Goal: Task Accomplishment & Management: Manage account settings

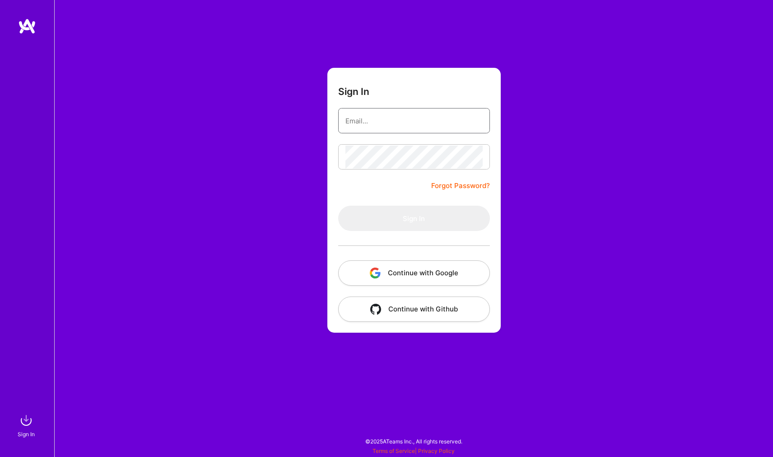
type input "[EMAIL_ADDRESS][DOMAIN_NAME]"
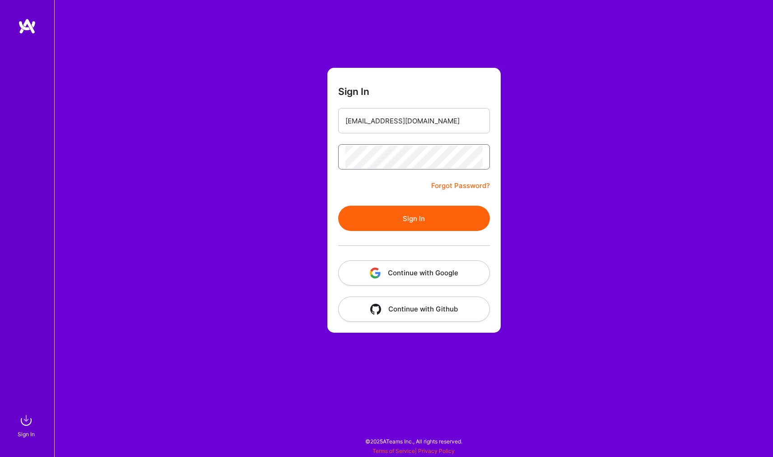
click at [414, 218] on button "Sign In" at bounding box center [414, 218] width 152 height 25
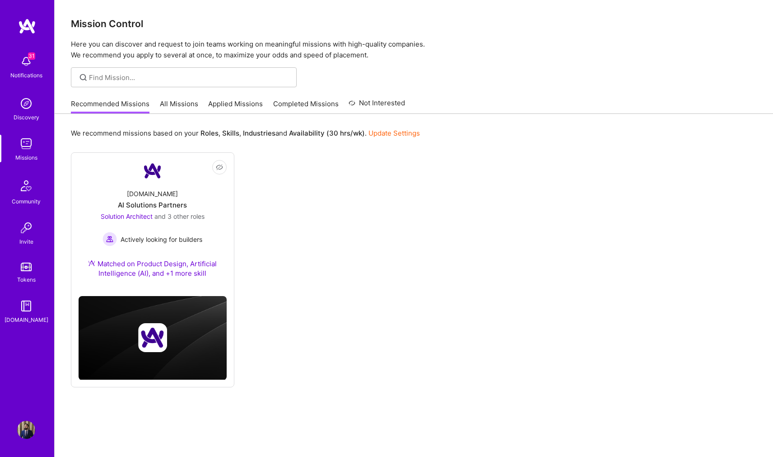
click at [33, 71] on div "Notifications" at bounding box center [26, 74] width 32 height 9
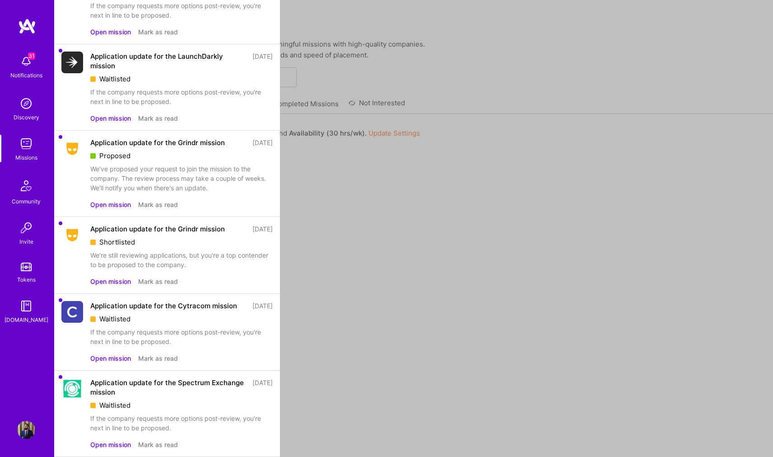
scroll to position [2097, 0]
click at [168, 355] on button "Mark as read" at bounding box center [158, 357] width 40 height 9
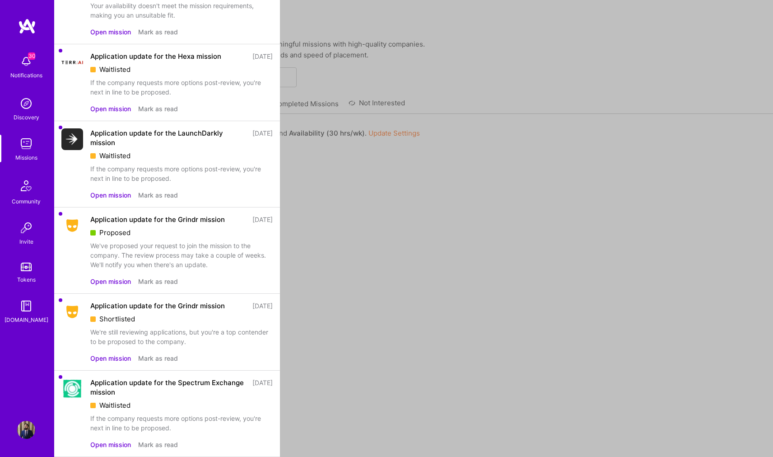
click at [168, 355] on button "Mark as read" at bounding box center [158, 357] width 40 height 9
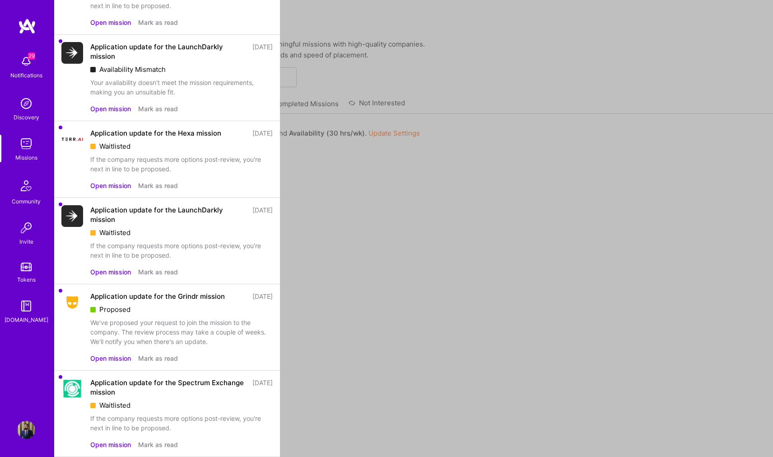
click at [168, 355] on button "Mark as read" at bounding box center [158, 357] width 40 height 9
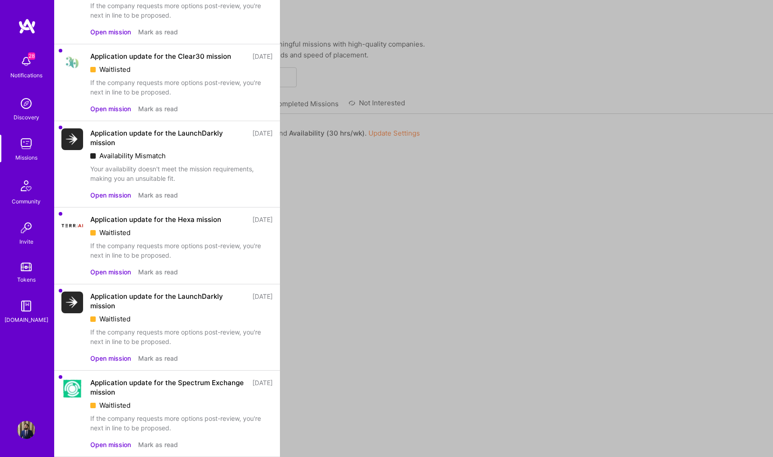
click at [168, 355] on button "Mark as read" at bounding box center [158, 357] width 40 height 9
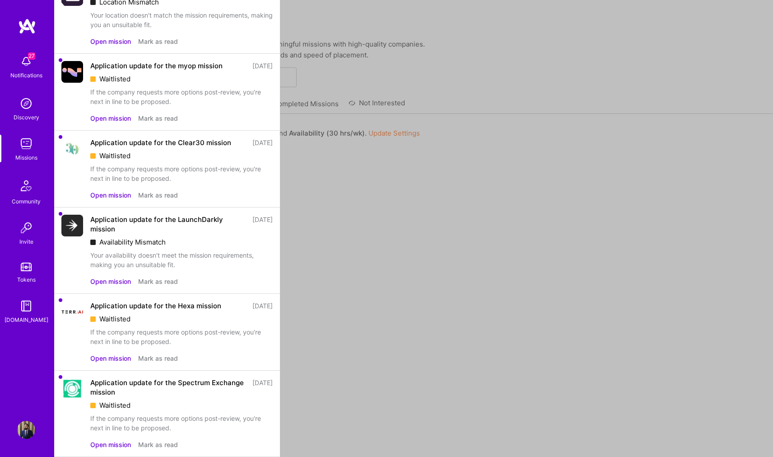
scroll to position [1762, 0]
click at [168, 355] on button "Mark as read" at bounding box center [158, 357] width 40 height 9
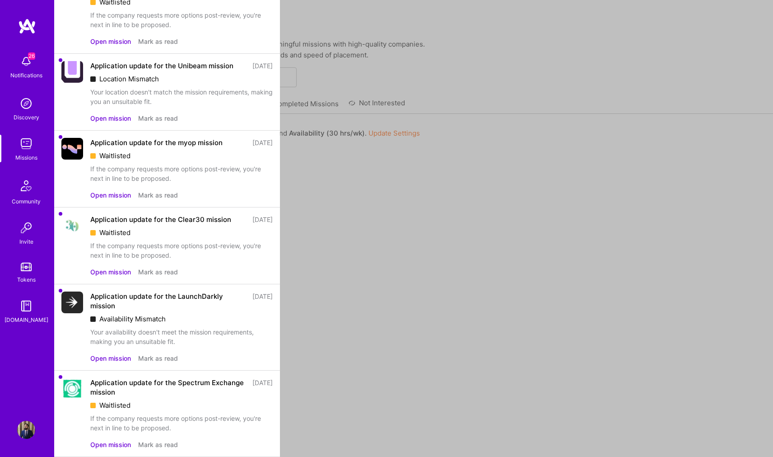
click at [166, 271] on button "Mark as read" at bounding box center [158, 271] width 40 height 9
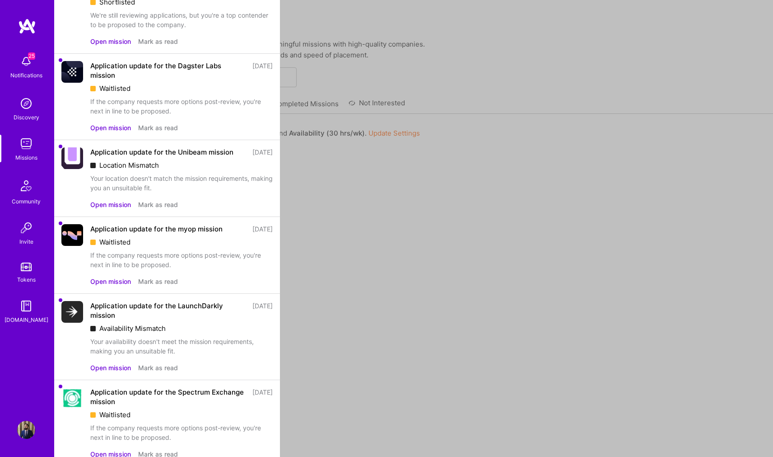
click at [166, 276] on button "Mark as read" at bounding box center [158, 280] width 40 height 9
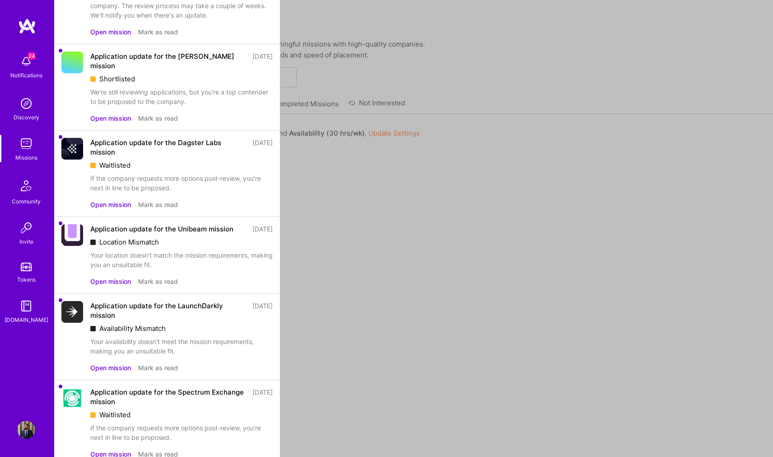
click at [166, 276] on button "Mark as read" at bounding box center [158, 280] width 40 height 9
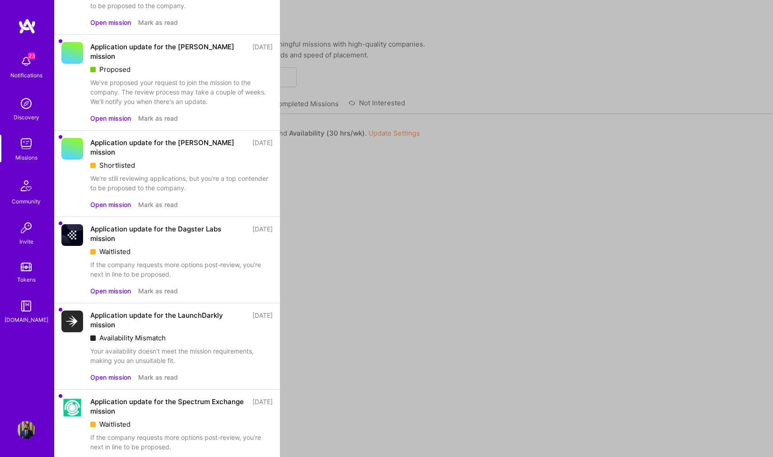
click at [166, 286] on button "Mark as read" at bounding box center [158, 290] width 40 height 9
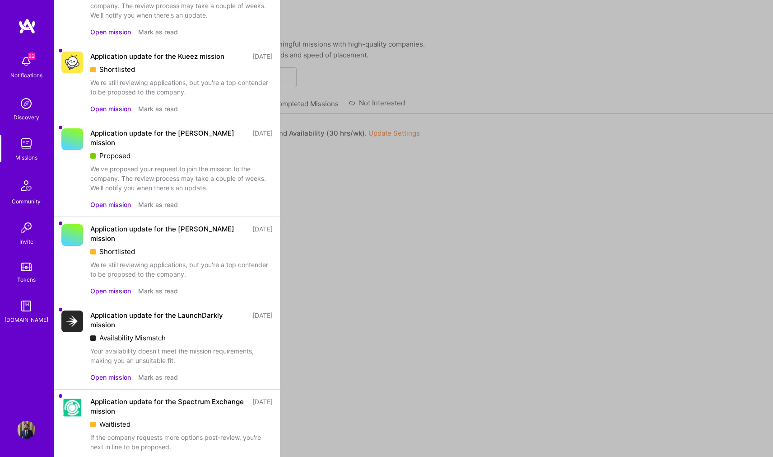
click at [166, 286] on button "Mark as read" at bounding box center [158, 290] width 40 height 9
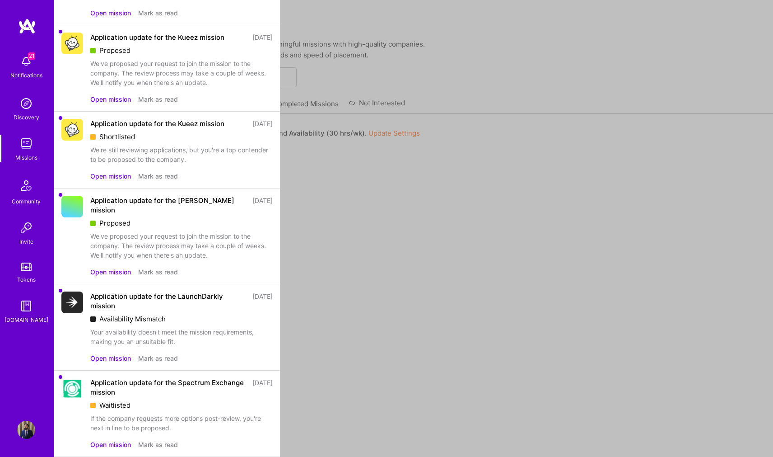
scroll to position [1263, 0]
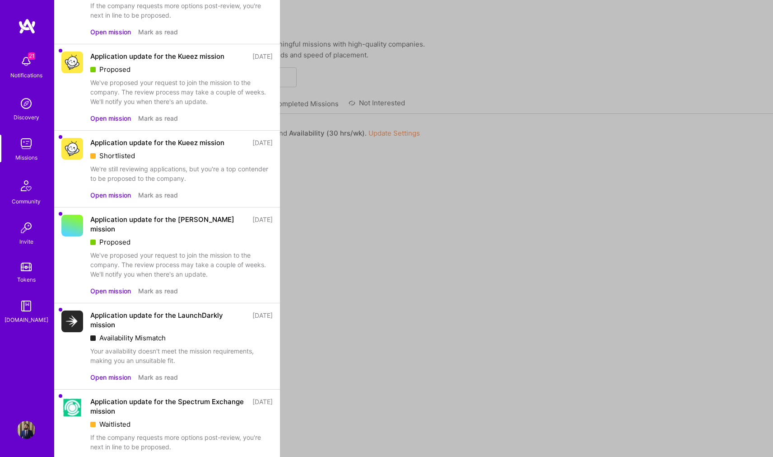
click at [166, 190] on button "Mark as read" at bounding box center [158, 194] width 40 height 9
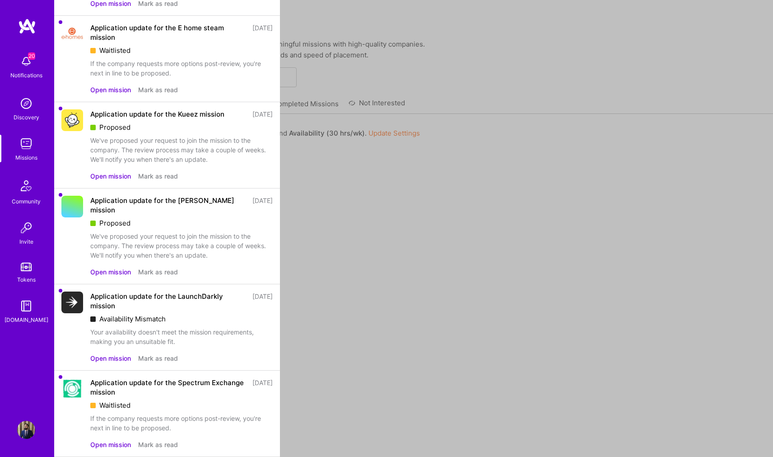
scroll to position [1186, 0]
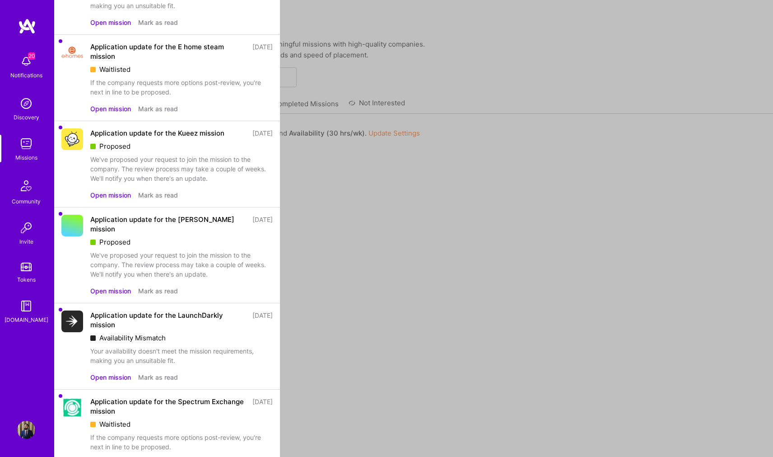
click at [155, 372] on button "Mark as read" at bounding box center [158, 376] width 40 height 9
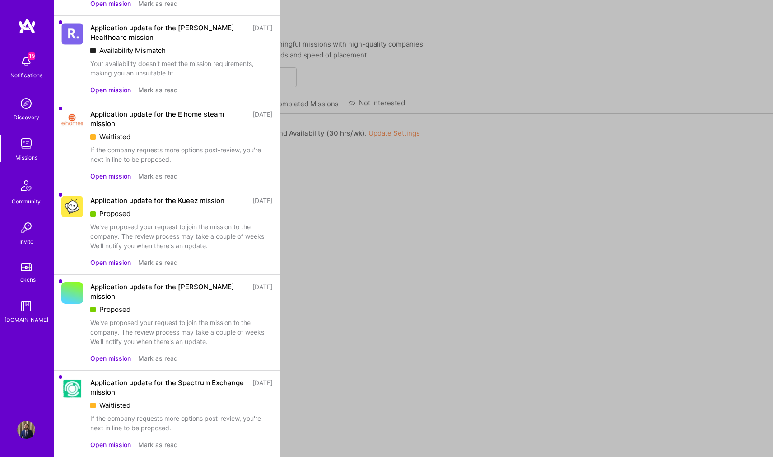
scroll to position [1100, 0]
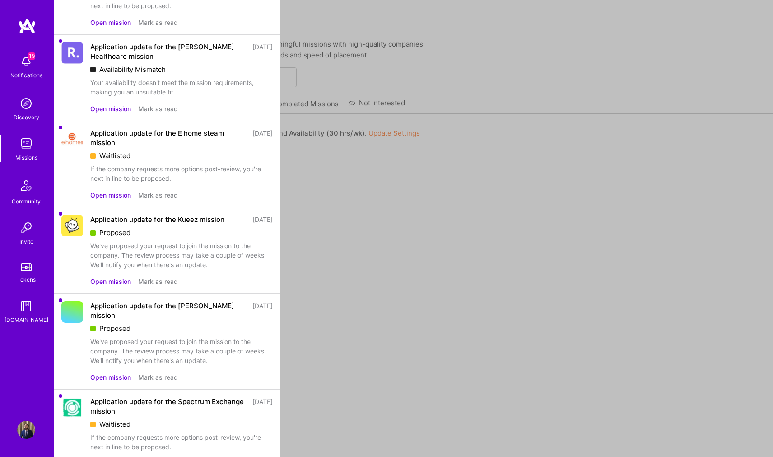
click at [160, 438] on div "Application update for the Spectrum Exchange mission [DATE] Waitlisted If the c…" at bounding box center [181, 432] width 182 height 71
click at [160, 456] on button "Mark as read" at bounding box center [158, 462] width 40 height 9
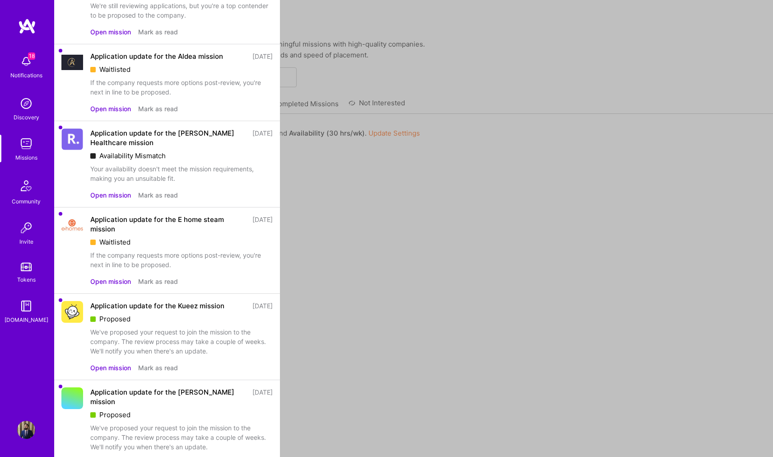
click at [163, 363] on button "Mark as read" at bounding box center [158, 367] width 40 height 9
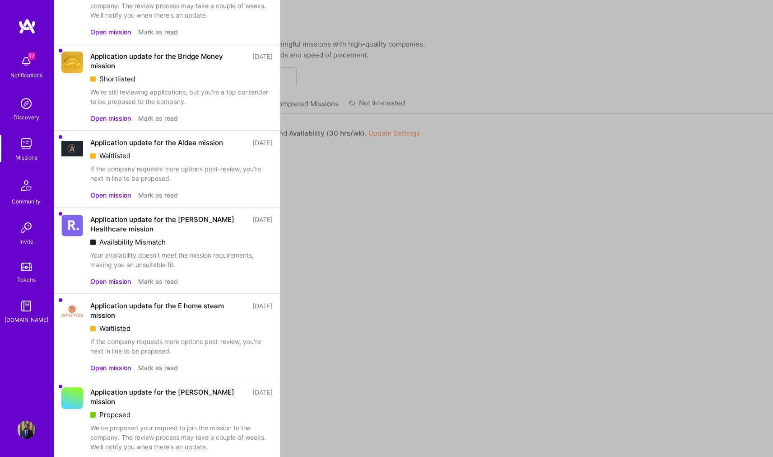
click at [163, 363] on button "Mark as read" at bounding box center [158, 367] width 40 height 9
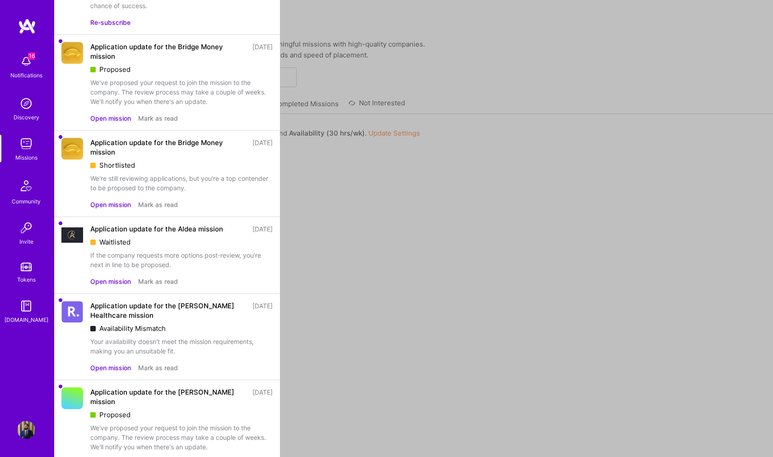
click at [163, 363] on button "Mark as read" at bounding box center [158, 367] width 40 height 9
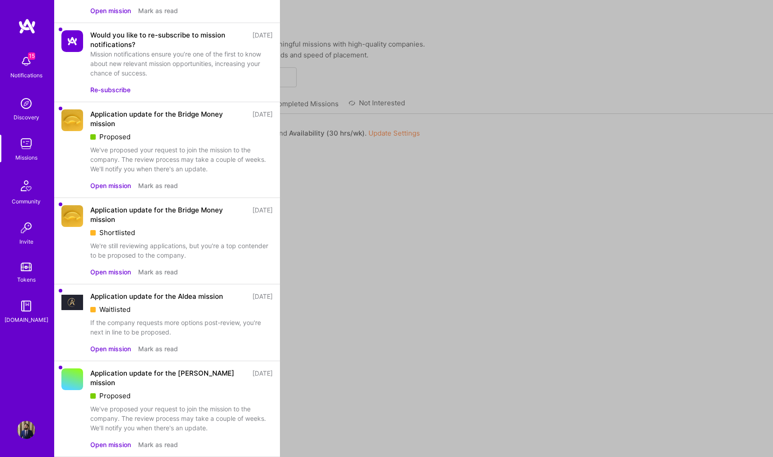
click at [163, 345] on button "Mark as read" at bounding box center [158, 348] width 40 height 9
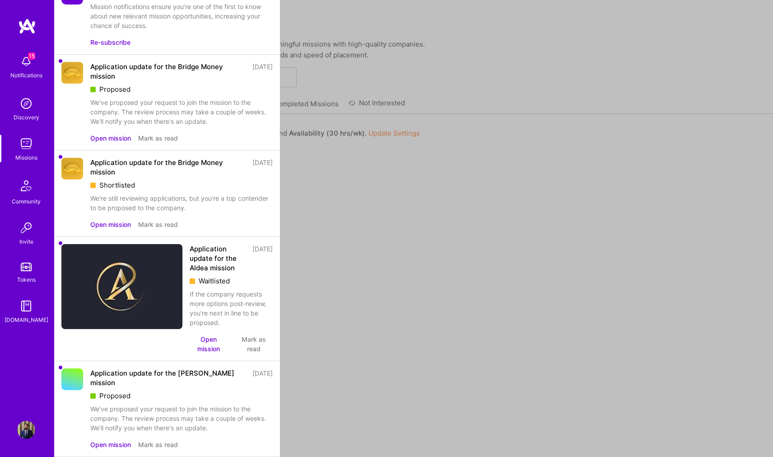
scroll to position [678, 0]
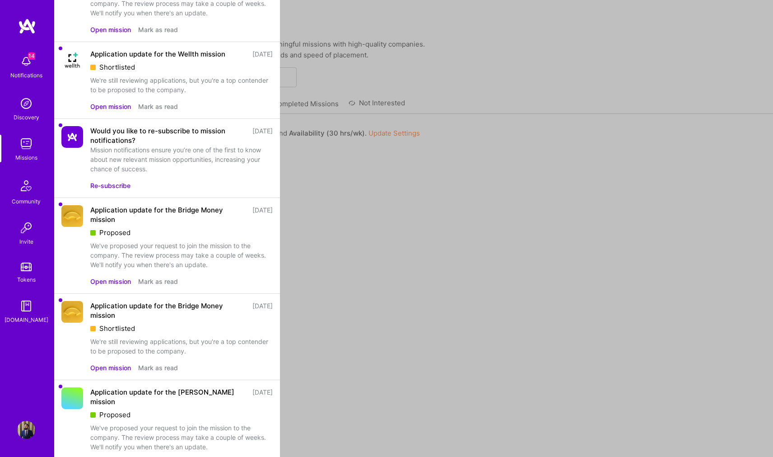
click at [163, 363] on button "Mark as read" at bounding box center [158, 367] width 40 height 9
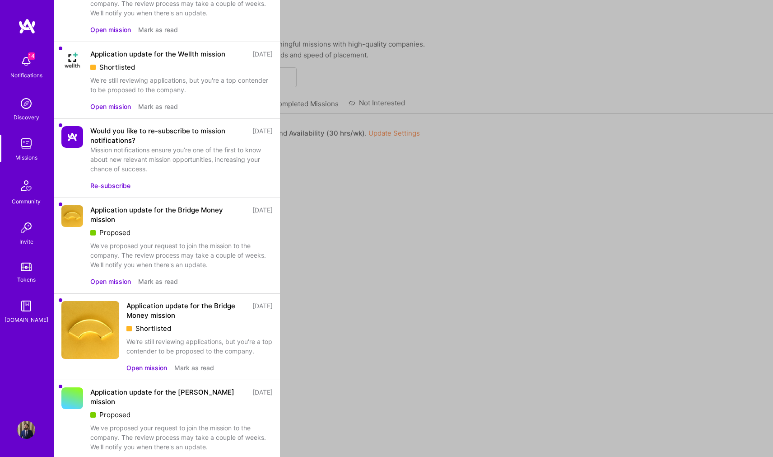
scroll to position [592, 0]
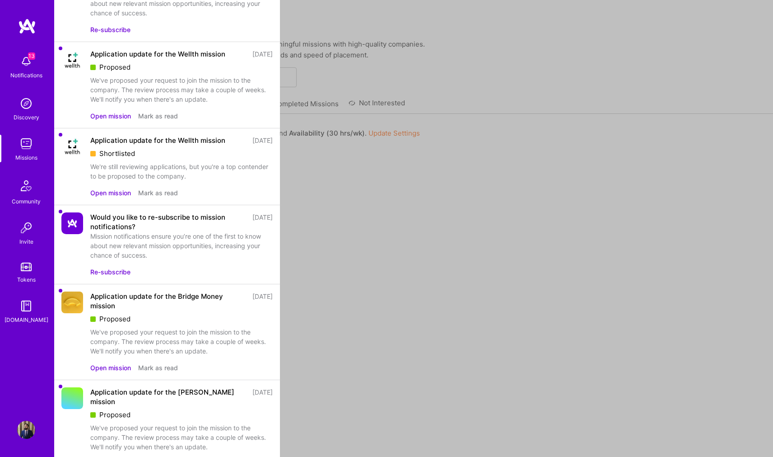
click at [162, 363] on button "Mark as read" at bounding box center [158, 367] width 40 height 9
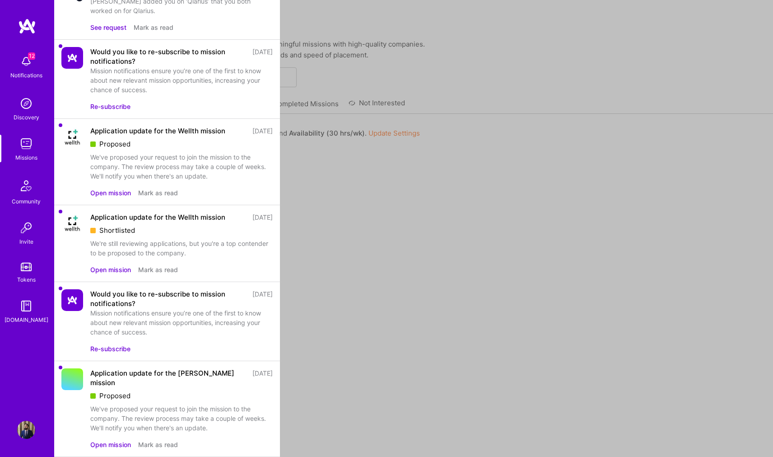
scroll to position [496, 0]
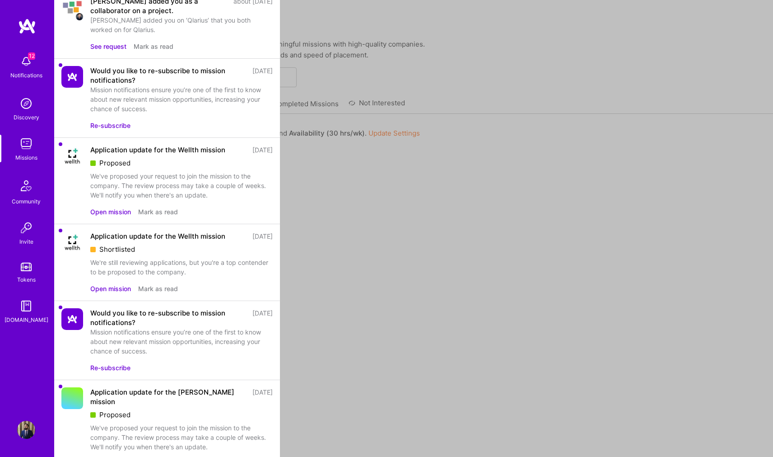
click at [162, 456] on button "Mark as read" at bounding box center [158, 462] width 40 height 9
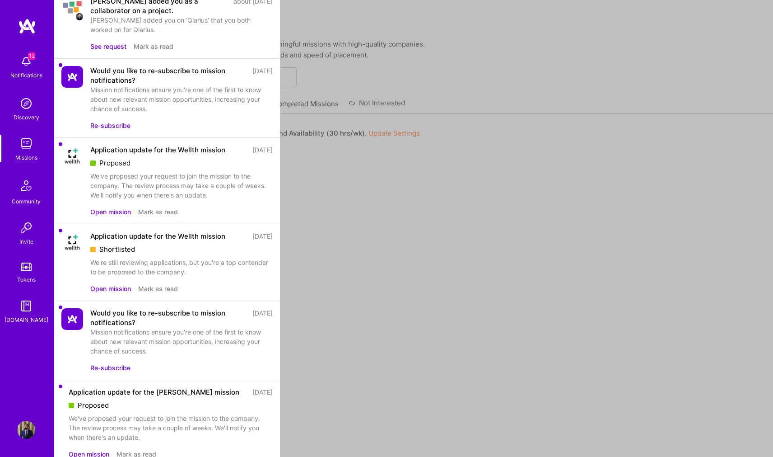
scroll to position [400, 0]
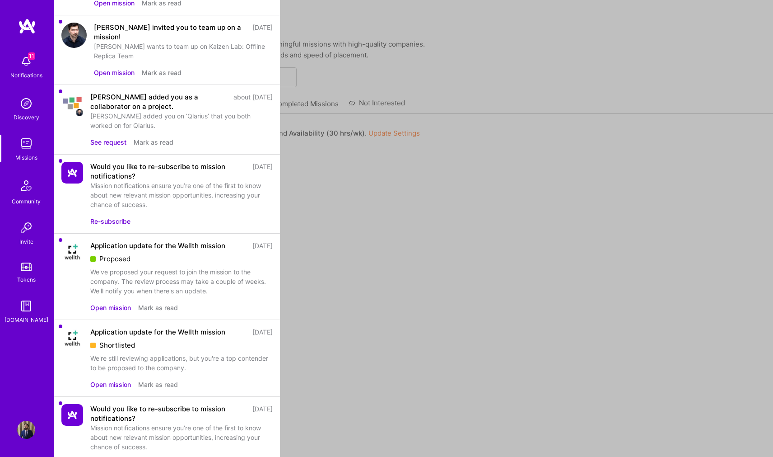
click at [171, 379] on button "Mark as read" at bounding box center [158, 383] width 40 height 9
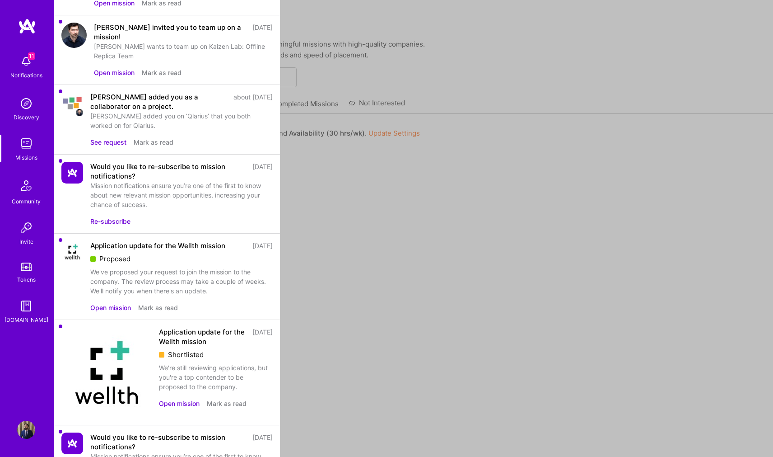
scroll to position [323, 0]
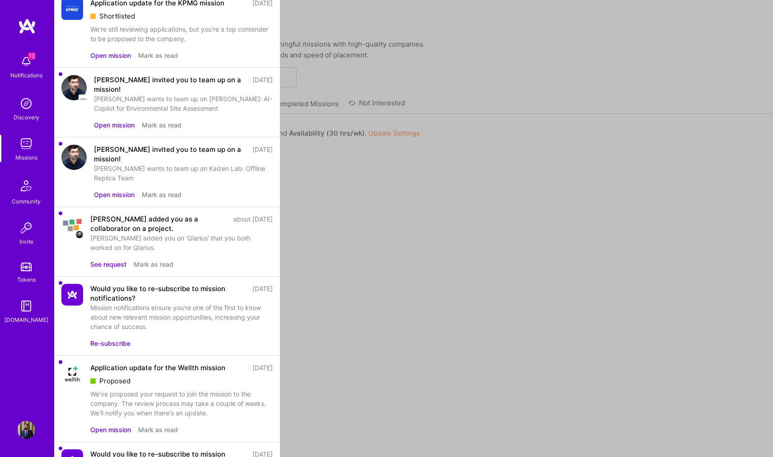
click at [168, 259] on button "Mark as read" at bounding box center [154, 263] width 40 height 9
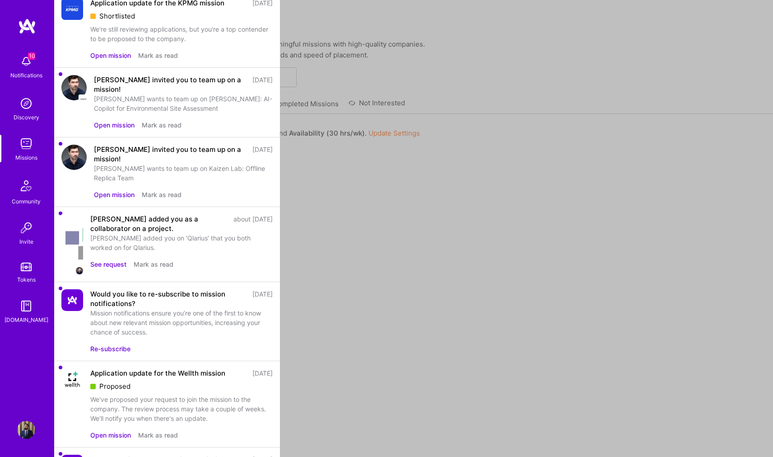
scroll to position [254, 0]
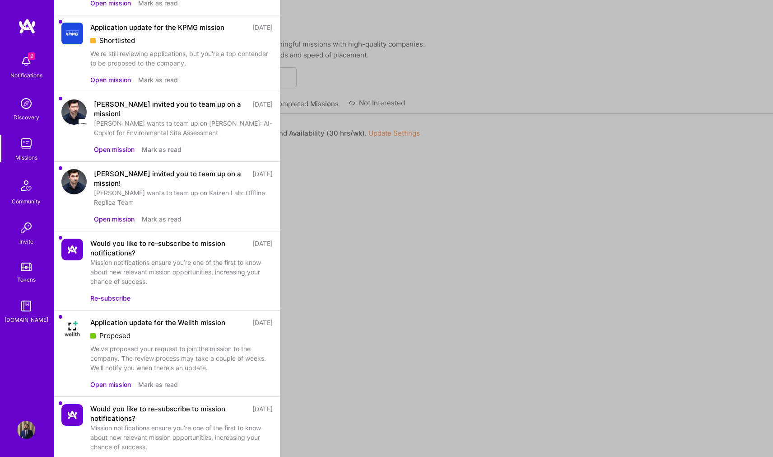
click at [164, 191] on div "[PERSON_NAME] invited you to team up on a mission! [DATE] [PERSON_NAME] wants t…" at bounding box center [183, 196] width 179 height 55
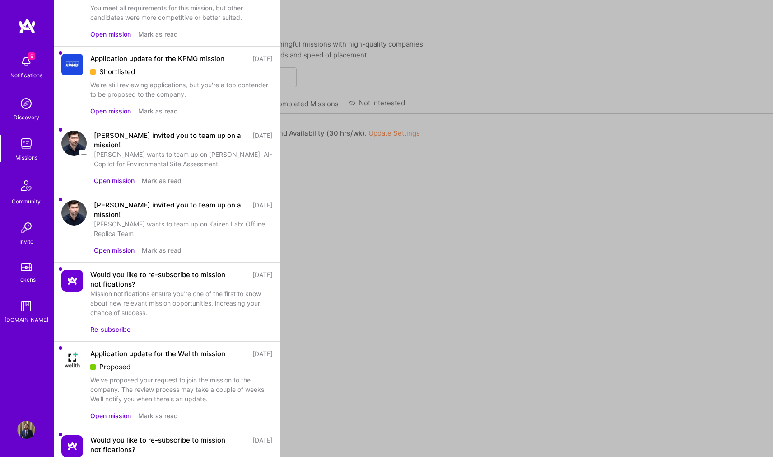
scroll to position [221, 0]
click at [103, 247] on button "Open mission" at bounding box center [114, 251] width 41 height 9
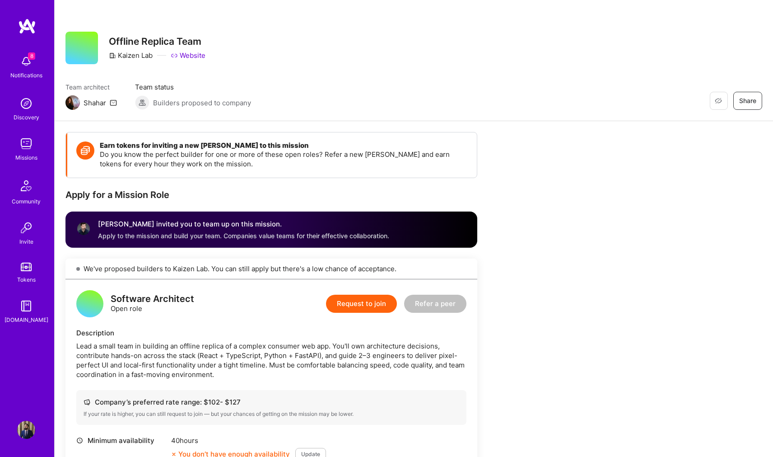
click at [40, 49] on div "8 Notifications Discovery Missions Community Invite Tokens [DOMAIN_NAME]" at bounding box center [27, 213] width 54 height 390
click at [35, 55] on div "8 Notifications" at bounding box center [26, 66] width 56 height 31
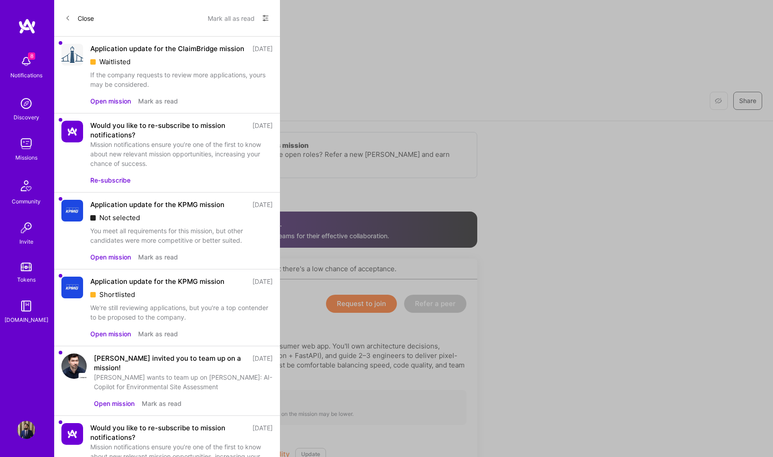
click at [160, 106] on button "Mark as read" at bounding box center [158, 100] width 40 height 9
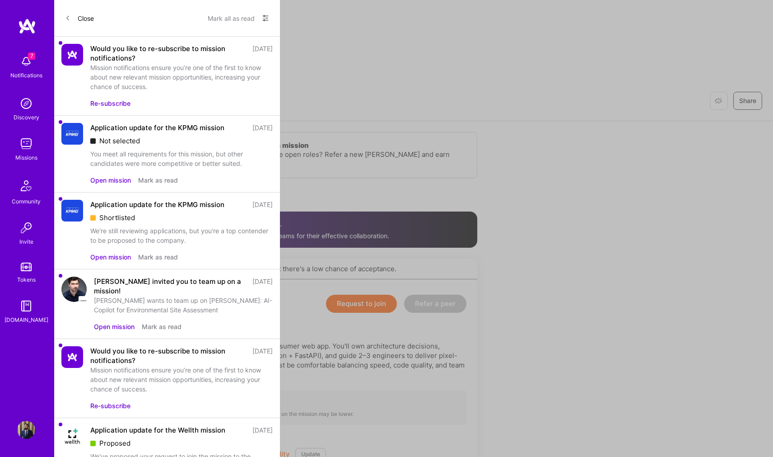
click at [158, 182] on button "Mark as read" at bounding box center [158, 179] width 40 height 9
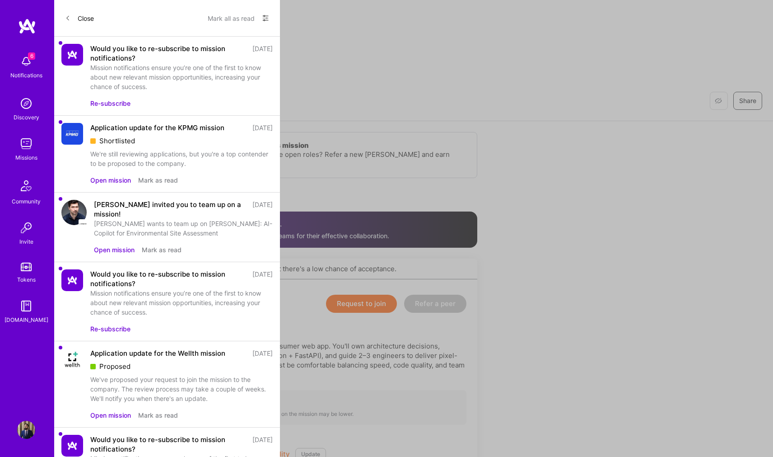
click at [156, 178] on button "Mark as read" at bounding box center [158, 179] width 40 height 9
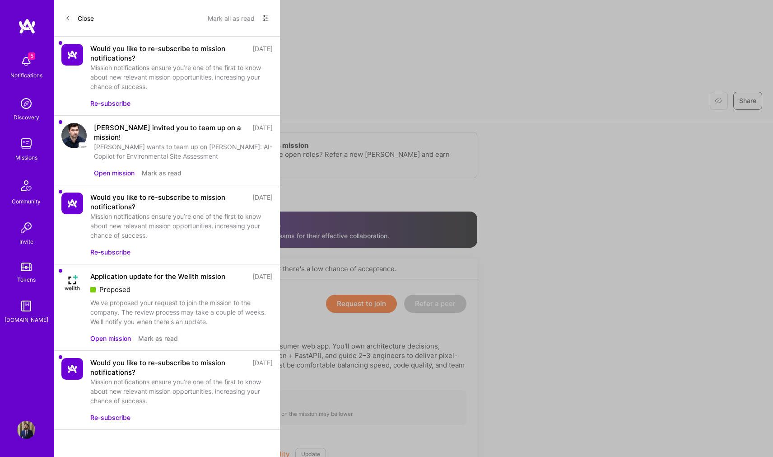
click at [164, 333] on button "Mark as read" at bounding box center [158, 337] width 40 height 9
